Goal: Transaction & Acquisition: Obtain resource

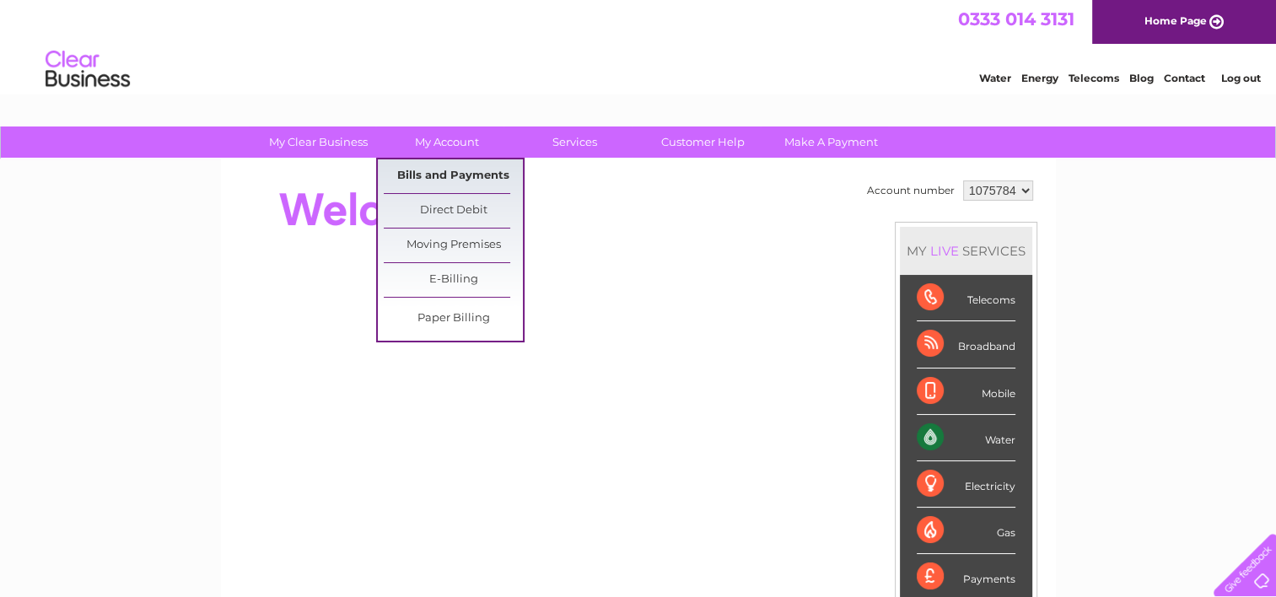
click at [457, 179] on link "Bills and Payments" at bounding box center [453, 176] width 139 height 34
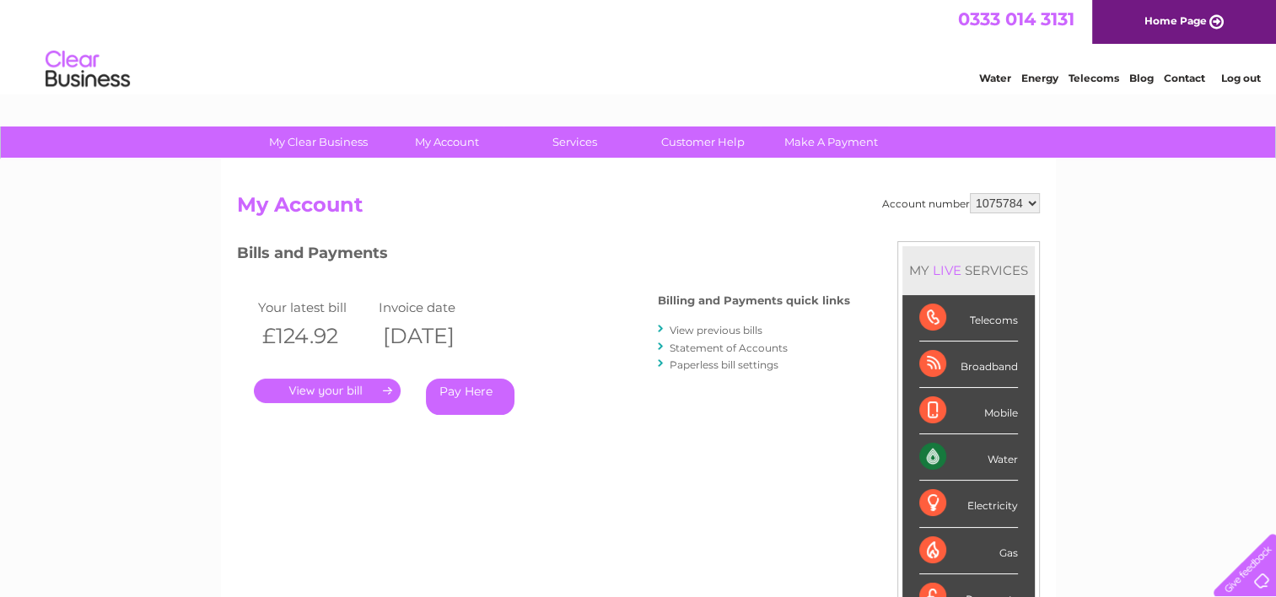
click at [340, 391] on link "." at bounding box center [327, 391] width 147 height 24
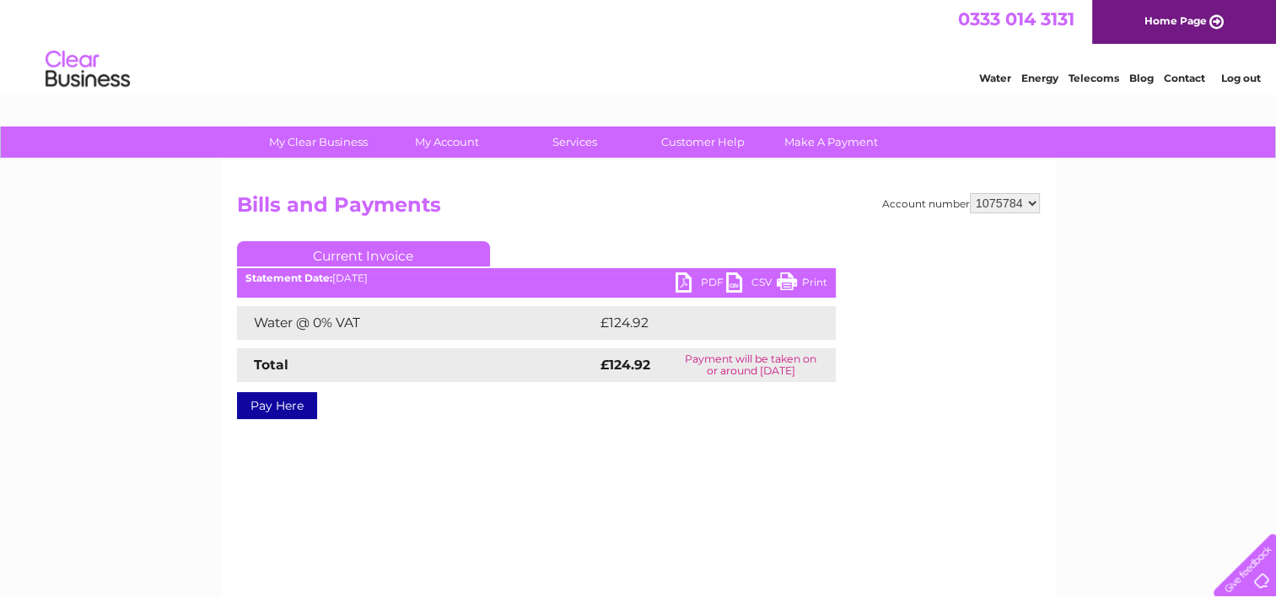
click at [687, 277] on link "PDF" at bounding box center [701, 284] width 51 height 24
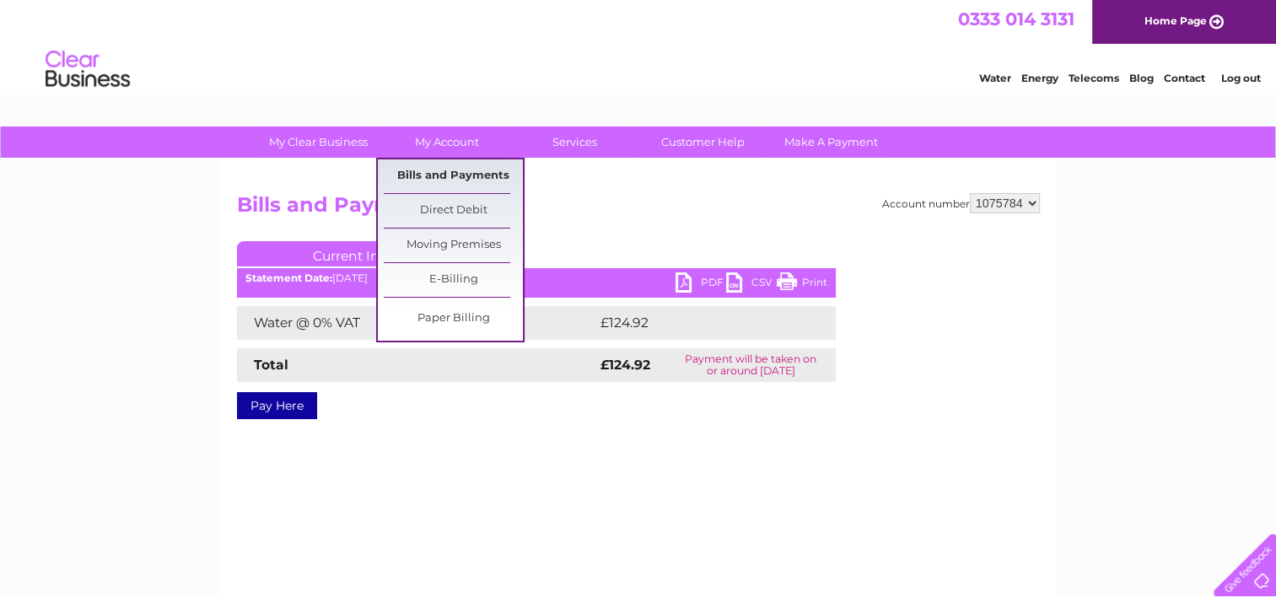
click at [477, 184] on link "Bills and Payments" at bounding box center [453, 176] width 139 height 34
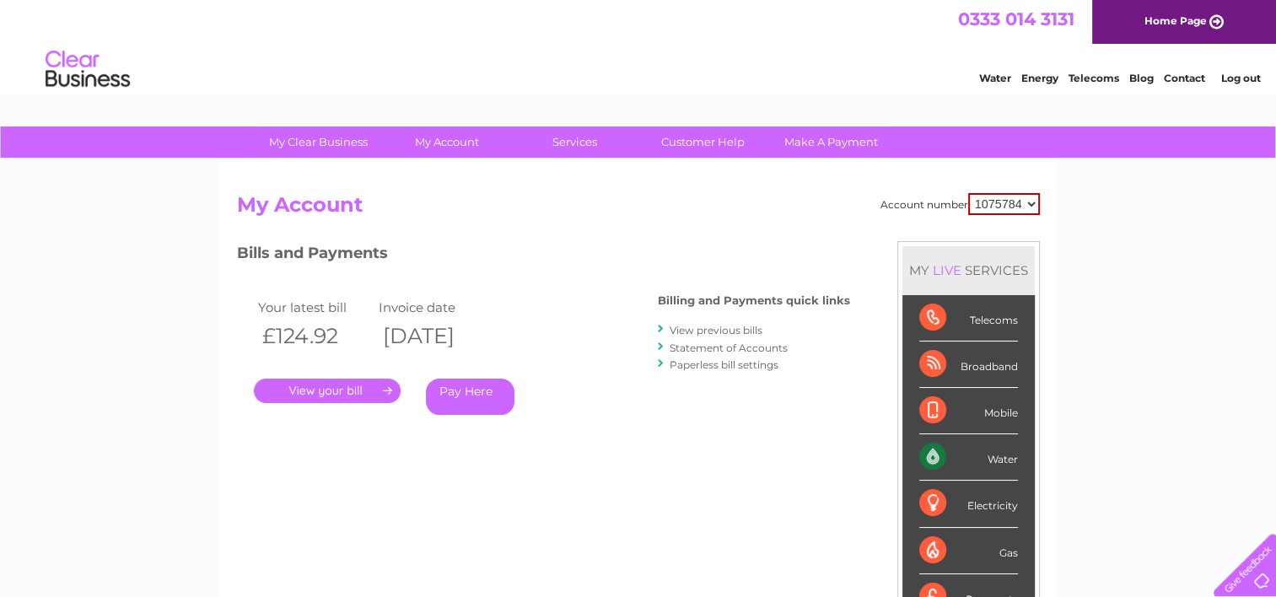
click at [734, 331] on link "View previous bills" at bounding box center [716, 330] width 93 height 13
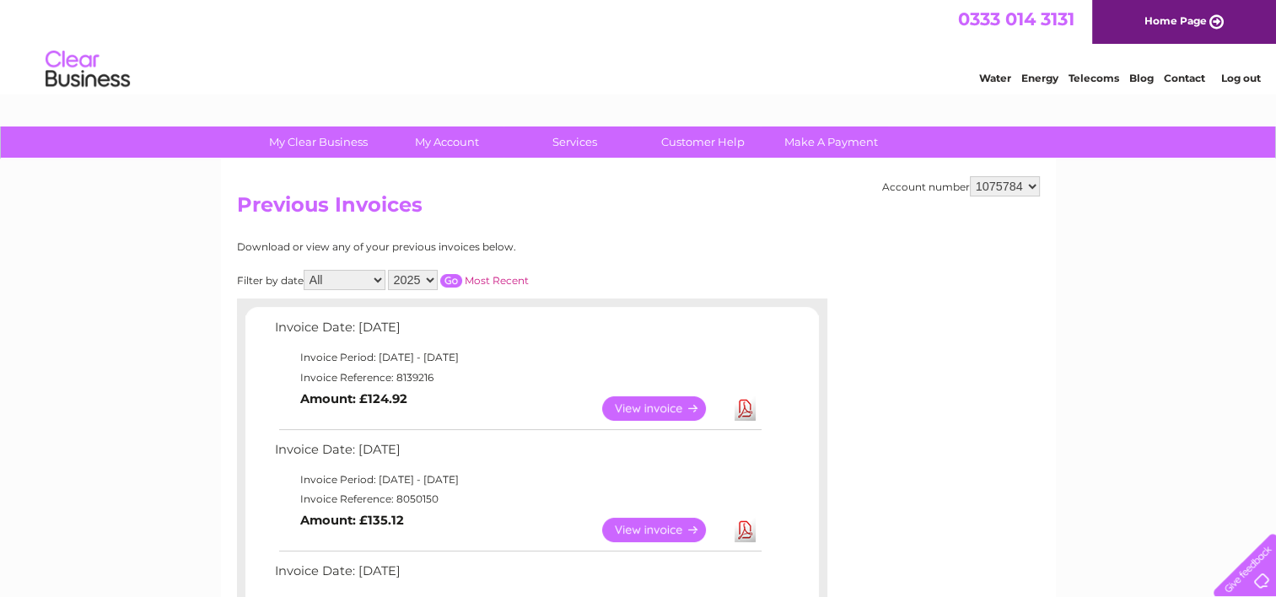
click at [1030, 185] on select "1075784" at bounding box center [1005, 186] width 70 height 20
click at [1032, 179] on select "1075784" at bounding box center [1005, 186] width 70 height 20
click at [1259, 74] on link "Log out" at bounding box center [1241, 78] width 40 height 13
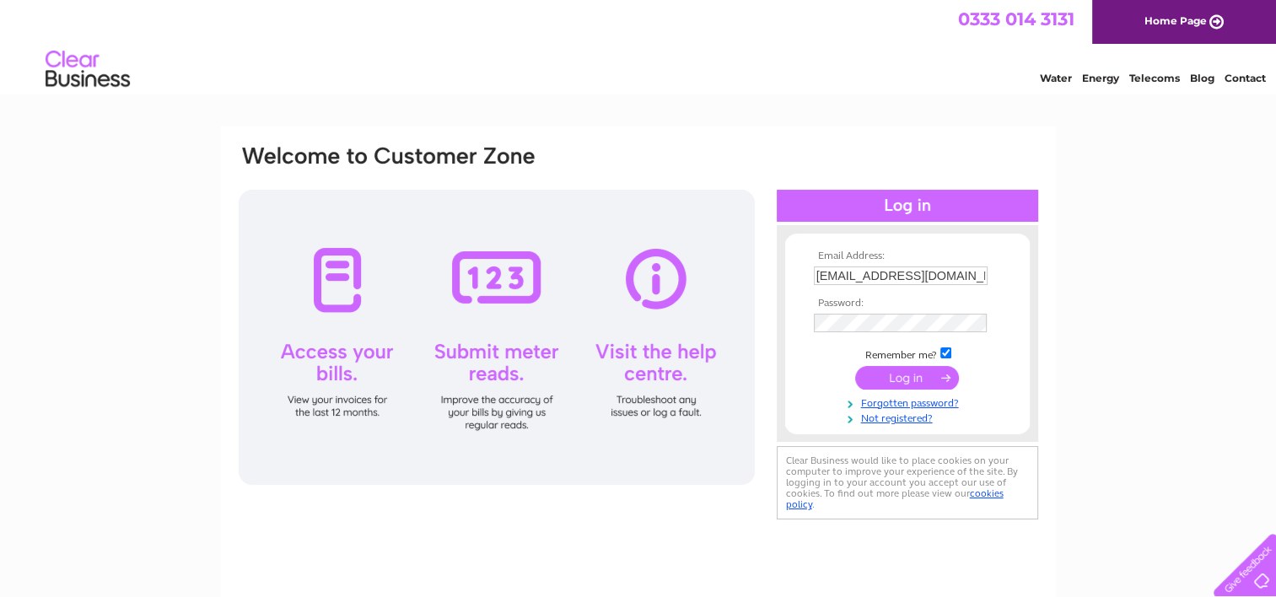
click at [980, 280] on input "[EMAIL_ADDRESS][DOMAIN_NAME]" at bounding box center [901, 276] width 174 height 19
type input "[EMAIL_ADDRESS][DOMAIN_NAME]"
click at [882, 380] on input "submit" at bounding box center [907, 378] width 104 height 24
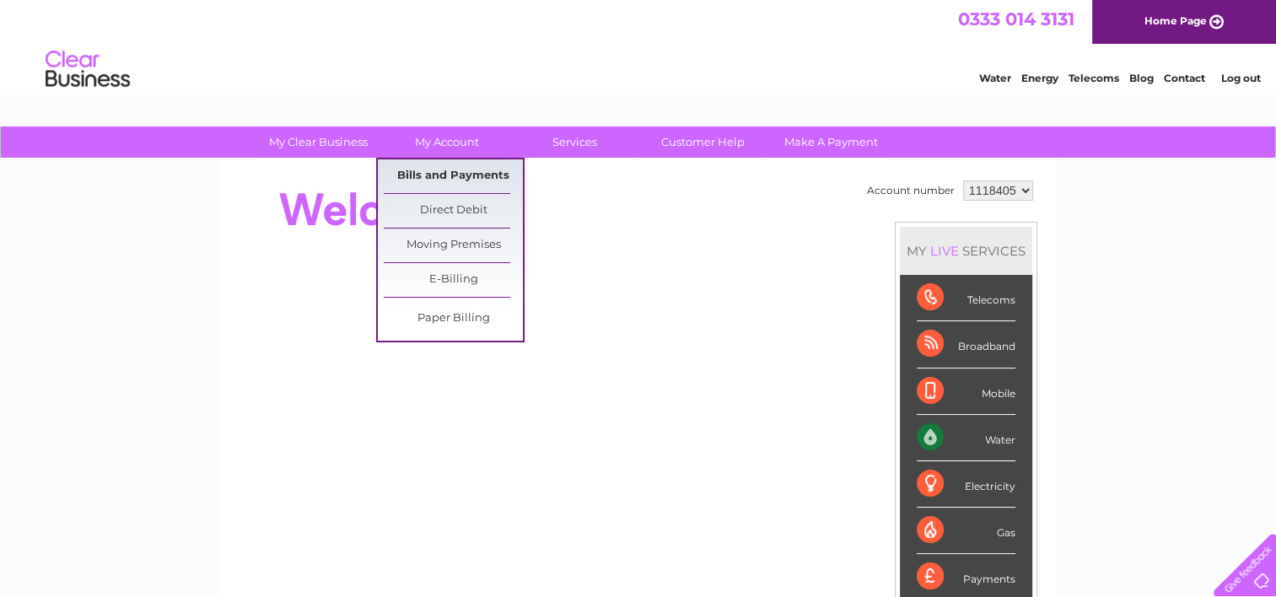
click at [434, 179] on link "Bills and Payments" at bounding box center [453, 176] width 139 height 34
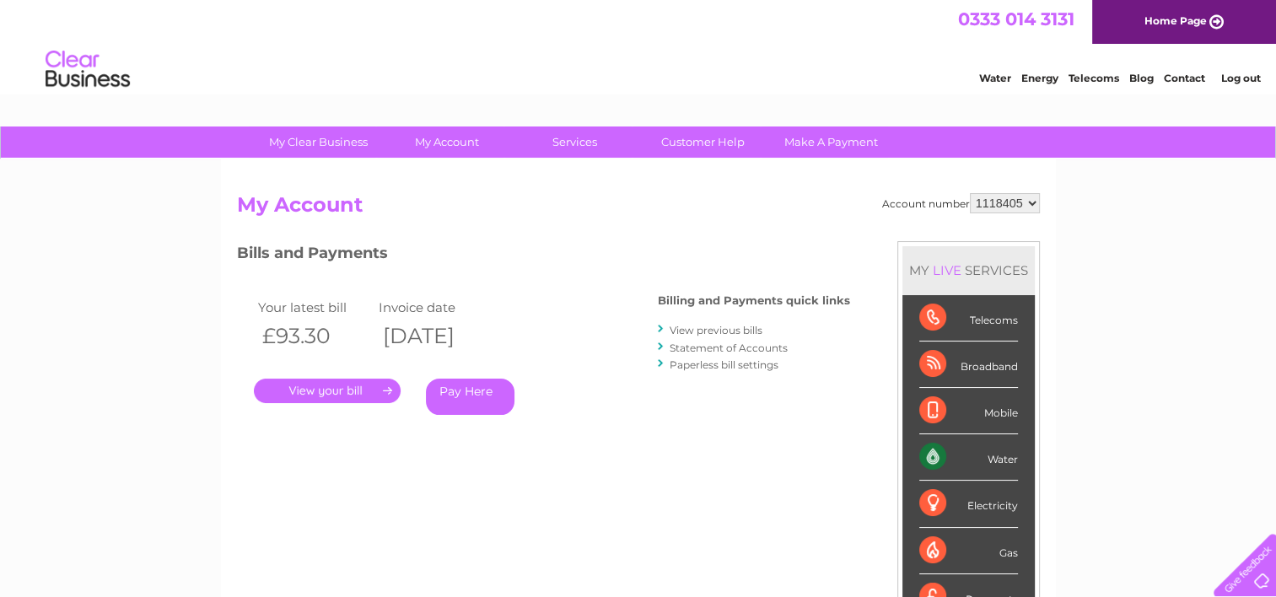
click at [363, 394] on link "." at bounding box center [327, 391] width 147 height 24
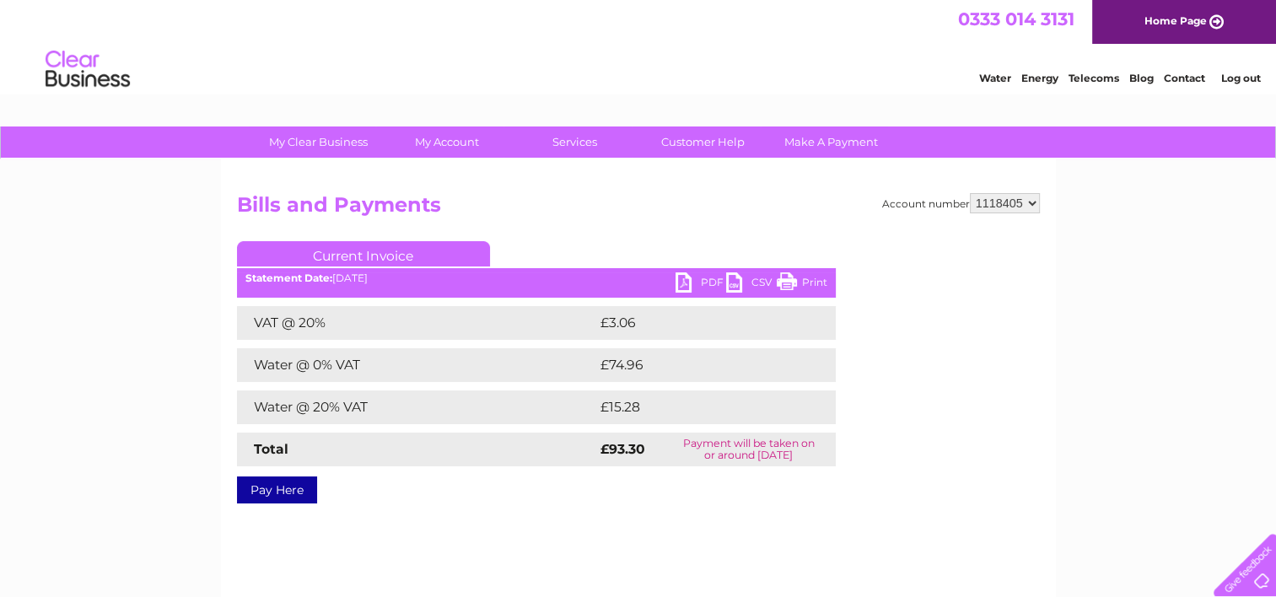
click at [701, 280] on link "PDF" at bounding box center [701, 284] width 51 height 24
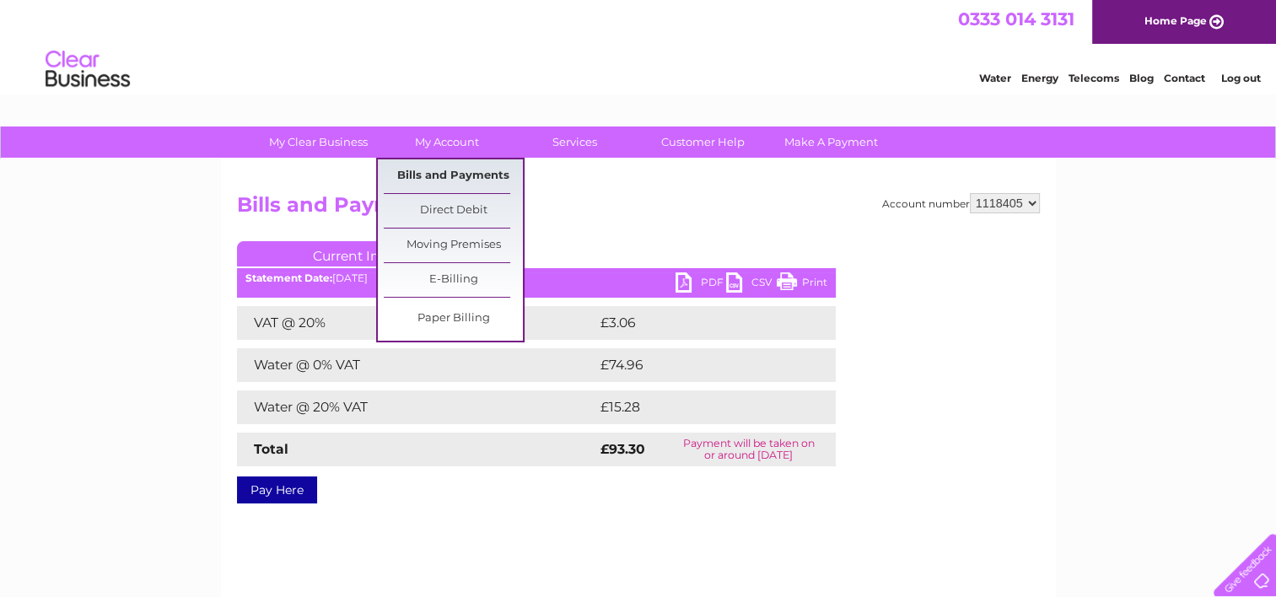
click at [439, 175] on link "Bills and Payments" at bounding box center [453, 176] width 139 height 34
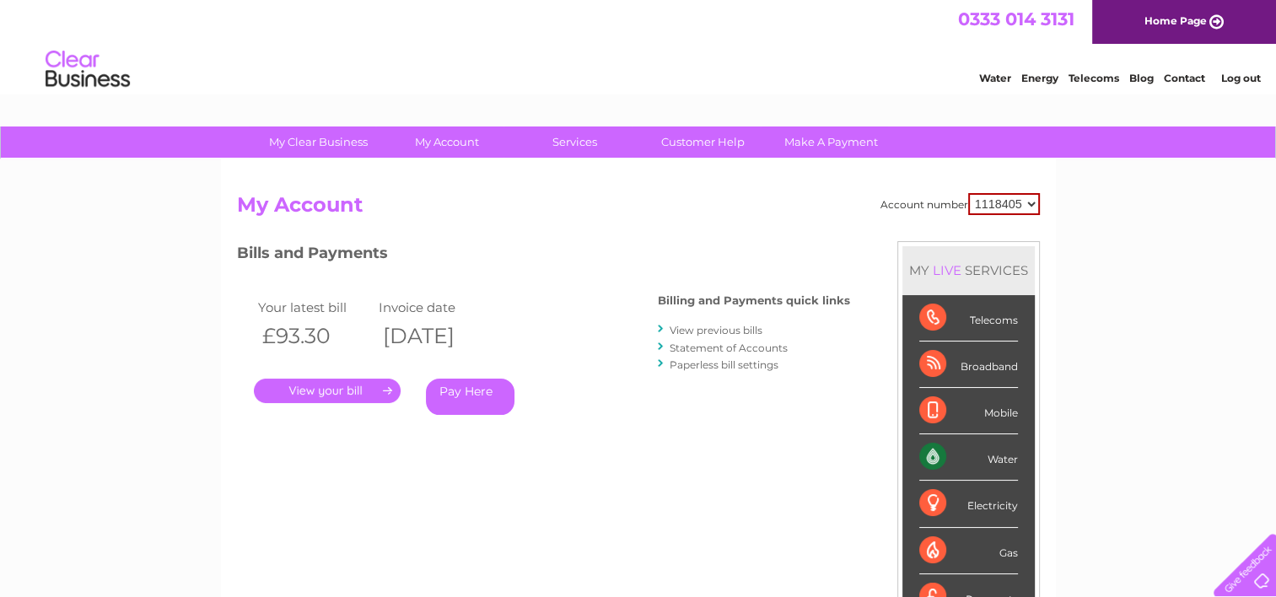
click at [729, 329] on link "View previous bills" at bounding box center [716, 330] width 93 height 13
